Goal: Task Accomplishment & Management: Use online tool/utility

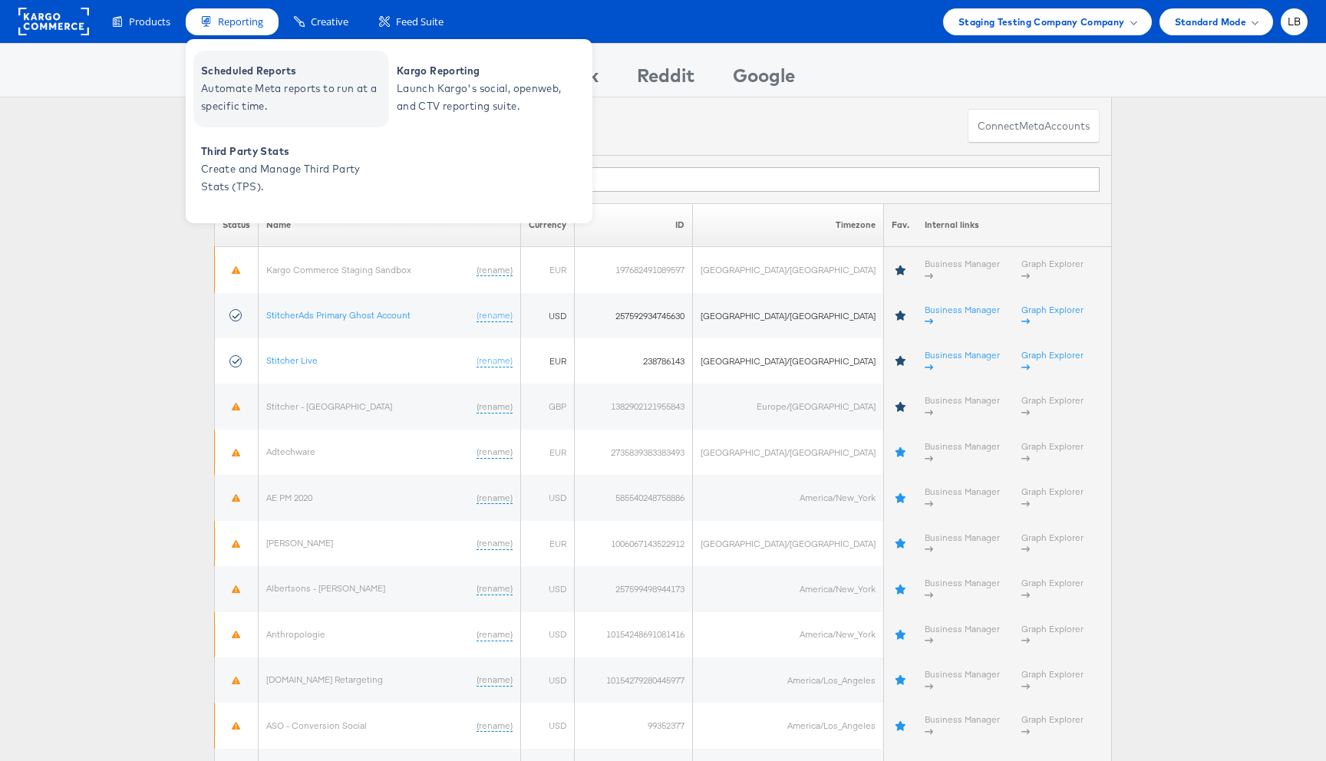
click at [266, 102] on span "Automate Meta reports to run at a specific time." at bounding box center [293, 97] width 184 height 35
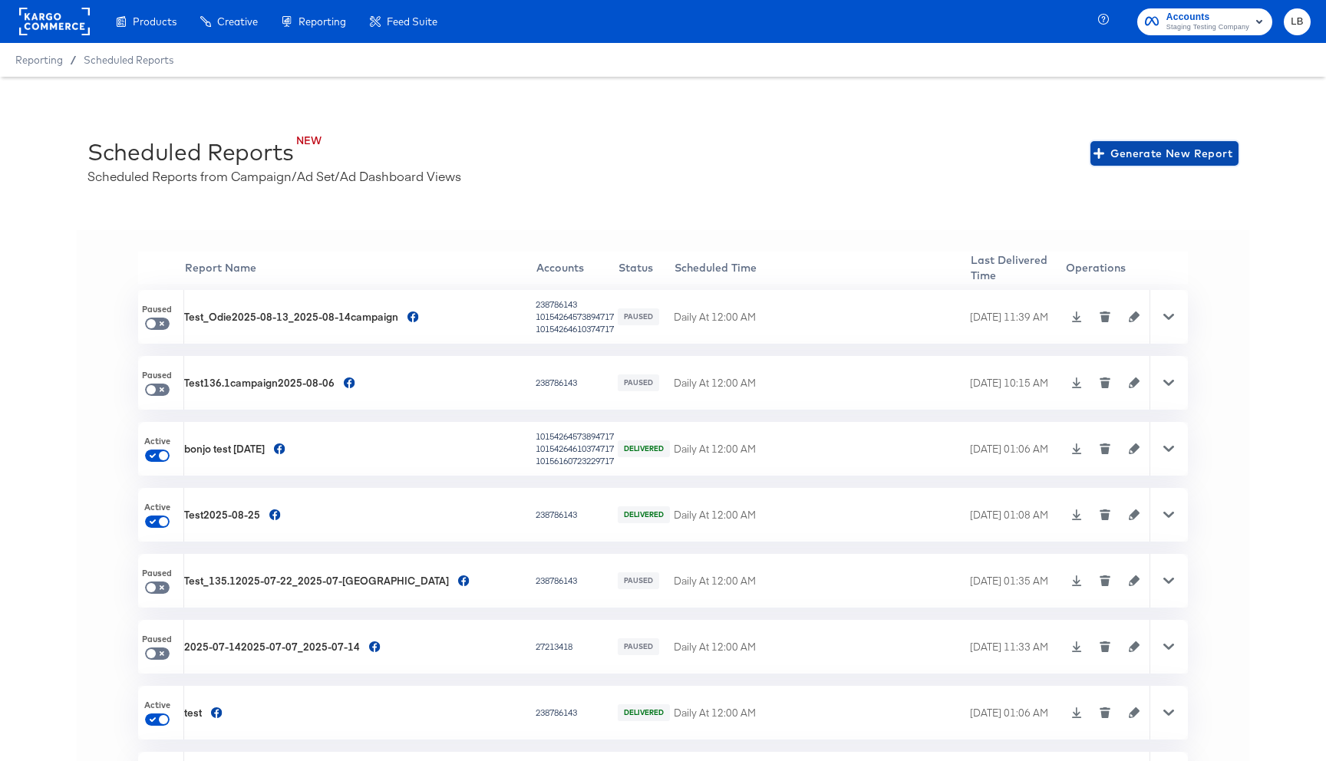
click at [1198, 157] on span "Generate New Report" at bounding box center [1165, 153] width 136 height 19
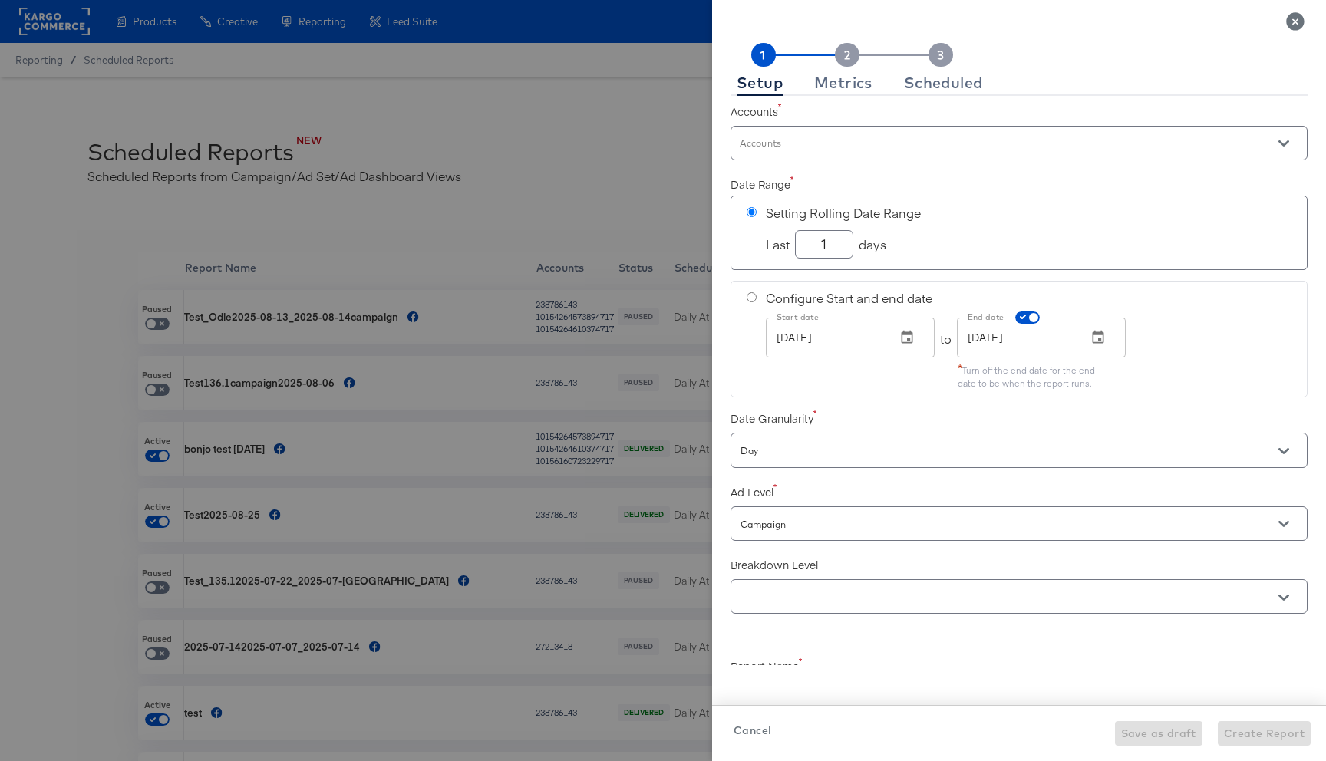
checkbox input "true"
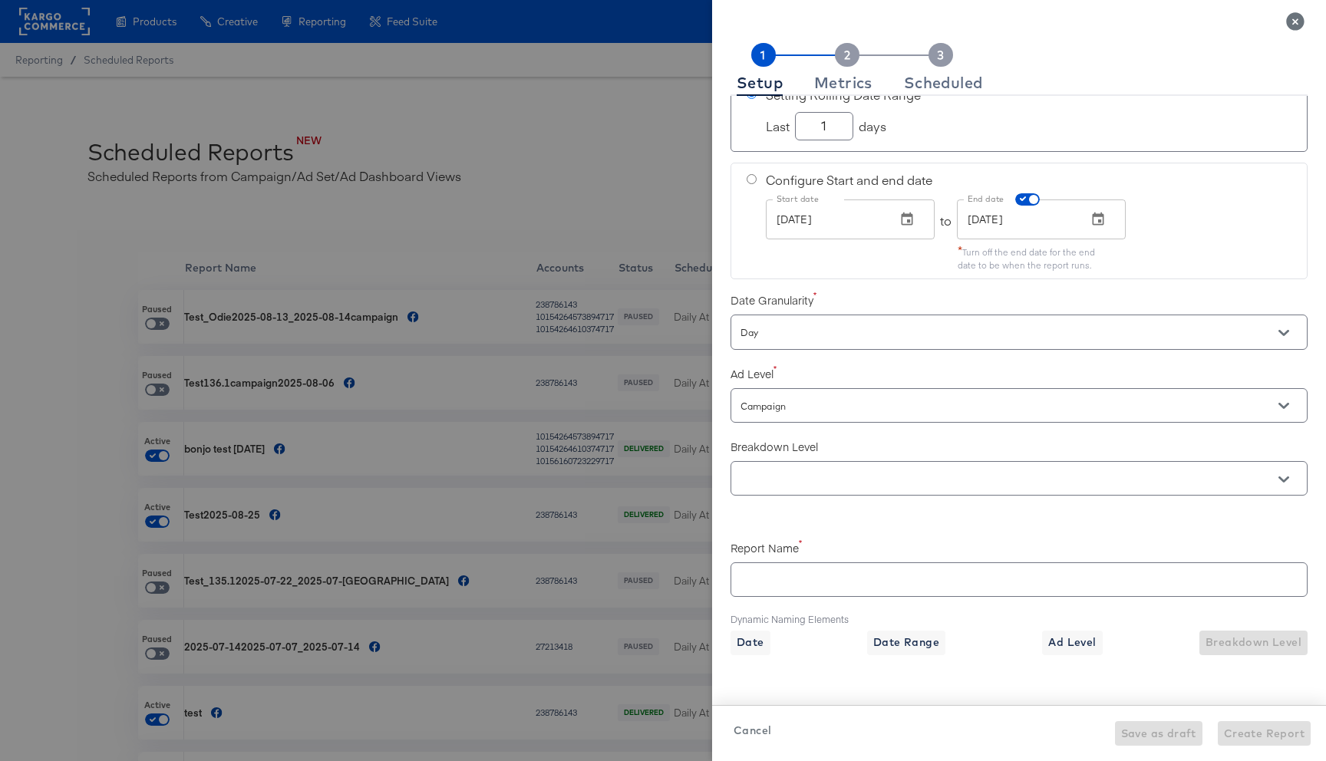
scroll to position [180, 0]
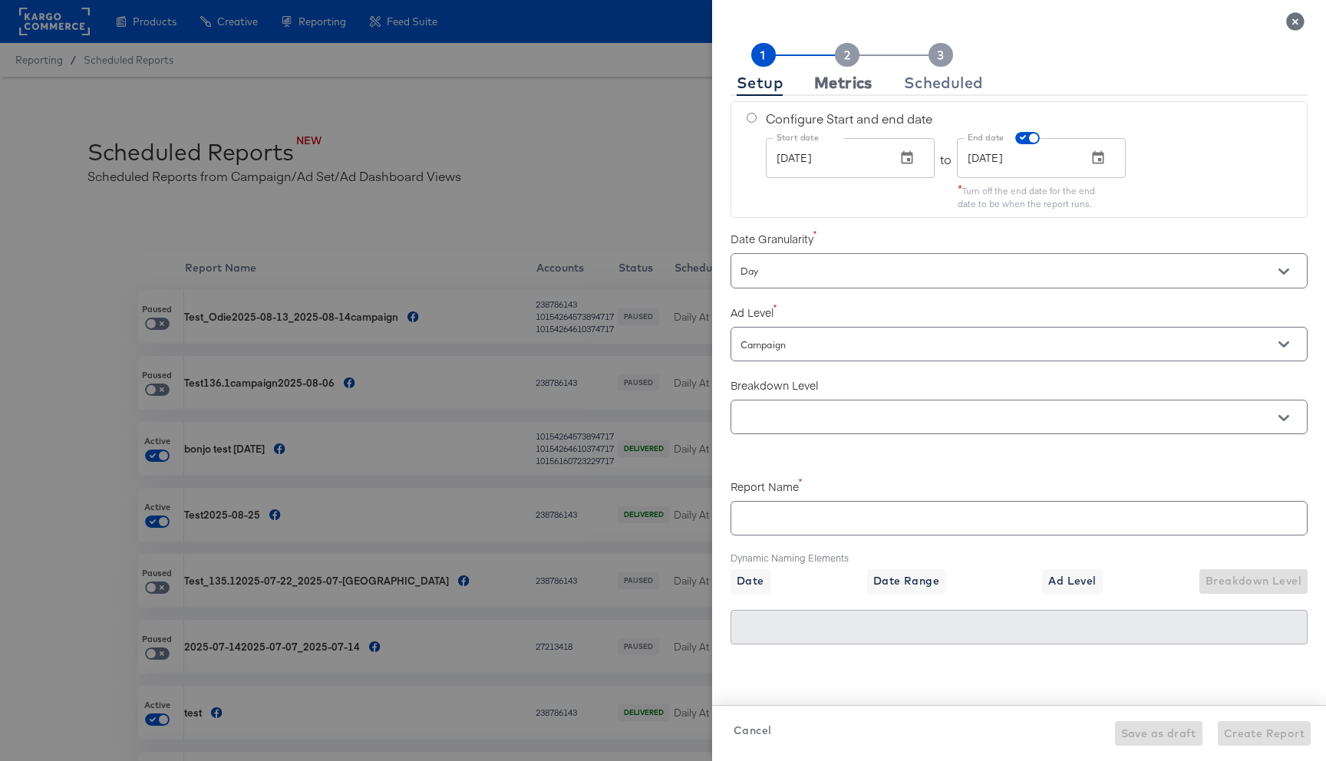
click at [847, 81] on div "Metrics" at bounding box center [843, 83] width 58 height 12
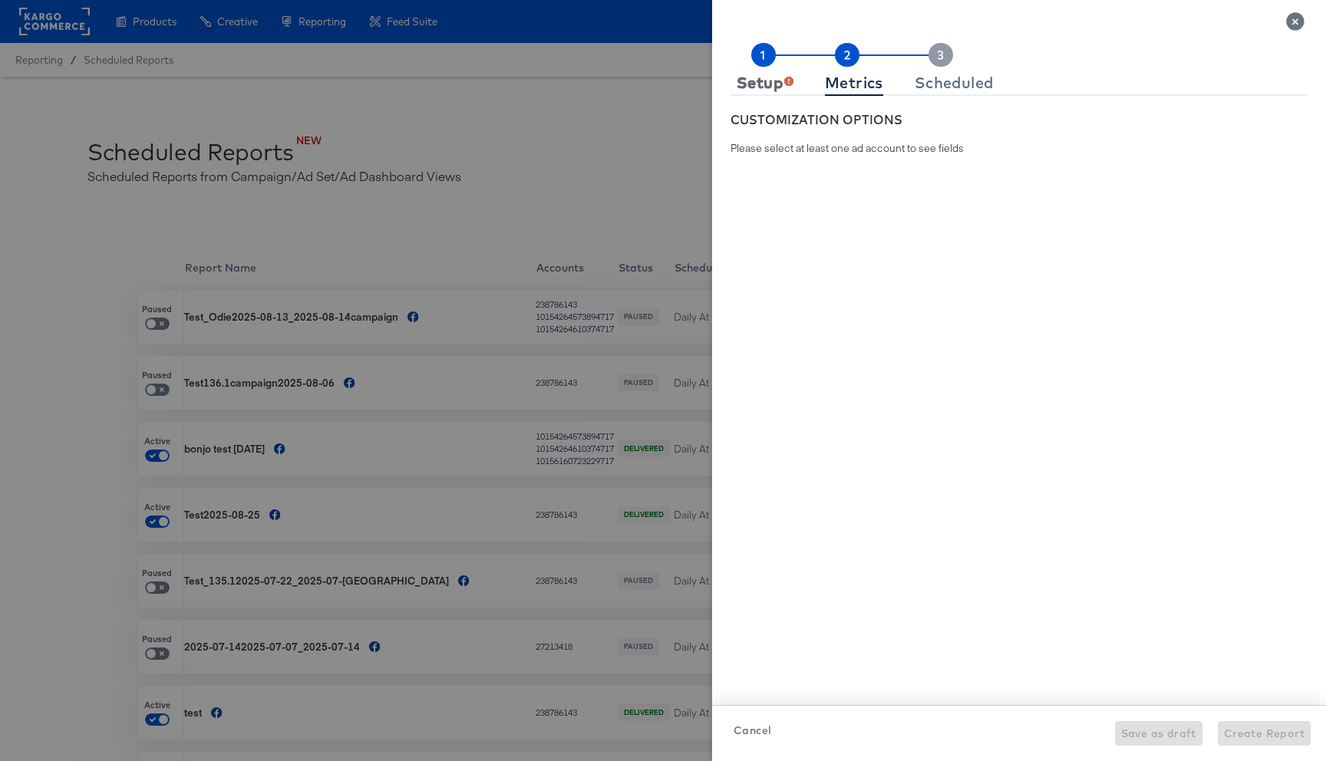
click at [780, 82] on div "Setup" at bounding box center [765, 83] width 57 height 12
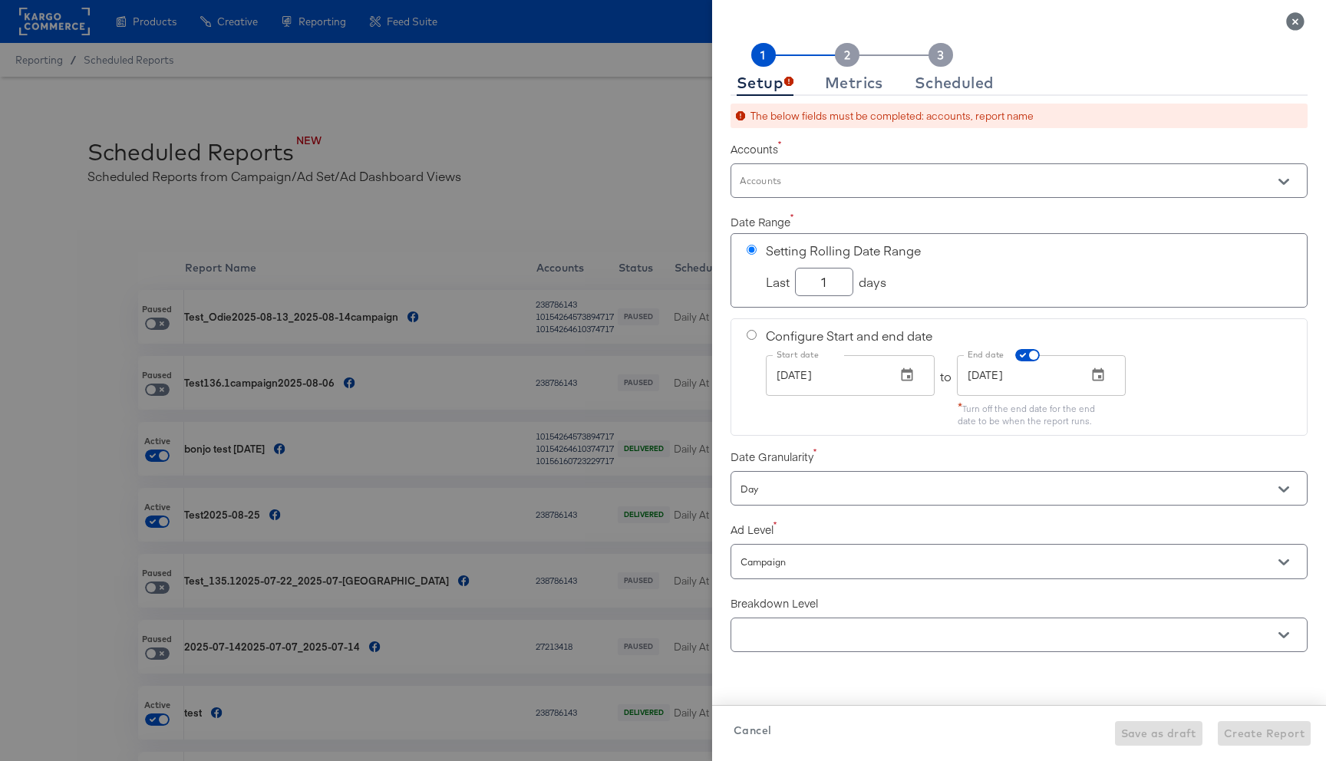
checkbox input "true"
